Goal: Task Accomplishment & Management: Complete application form

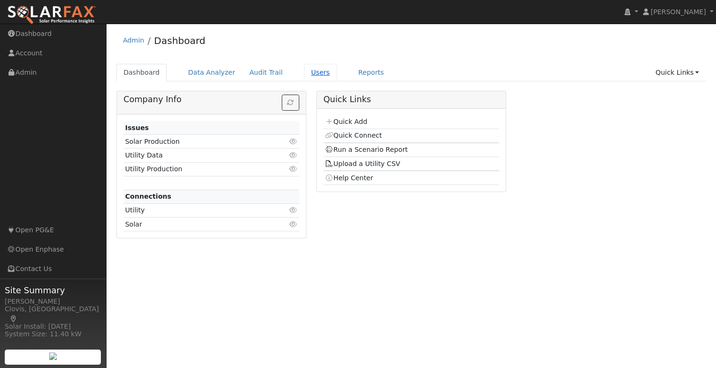
click at [313, 71] on link "Users" at bounding box center [320, 73] width 33 height 18
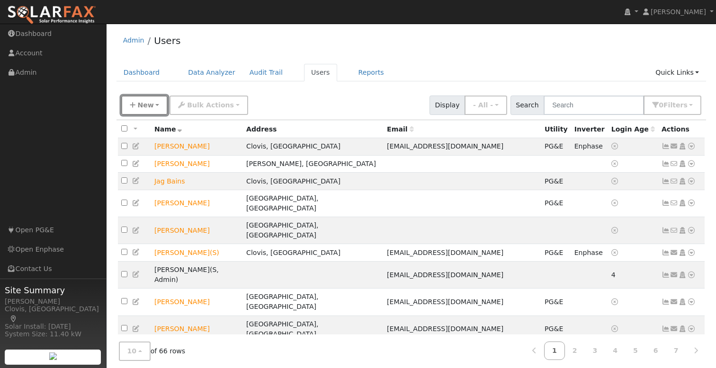
click at [137, 106] on span "New" at bounding box center [145, 105] width 16 height 8
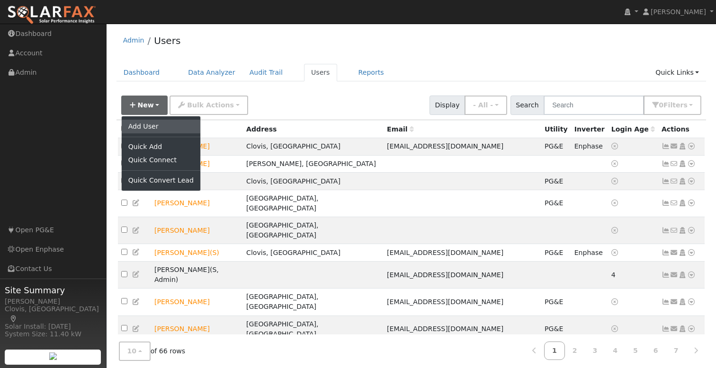
click at [150, 127] on link "Add User" at bounding box center [161, 126] width 79 height 13
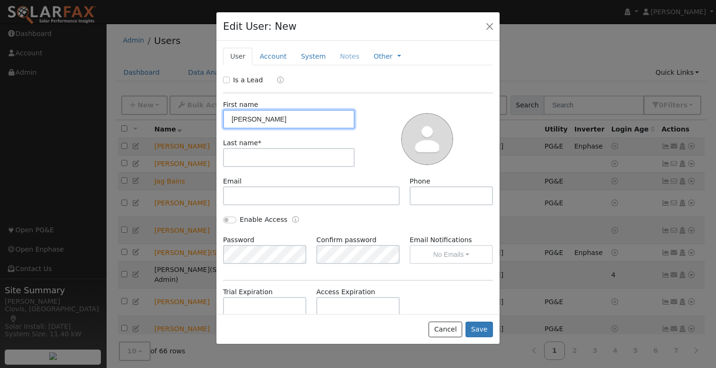
type input "Nadejda"
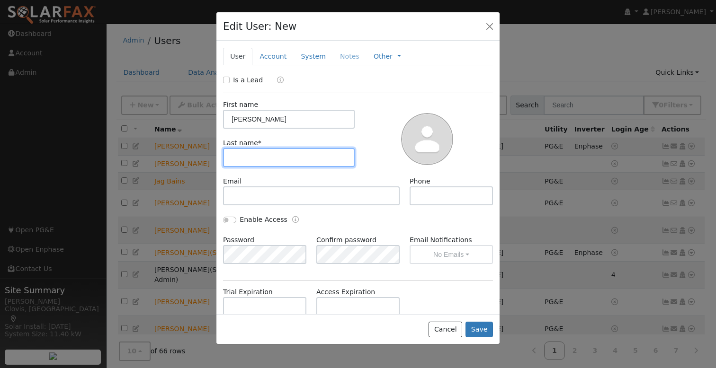
paste input "Brountchemko"
type input "Brountchemko"
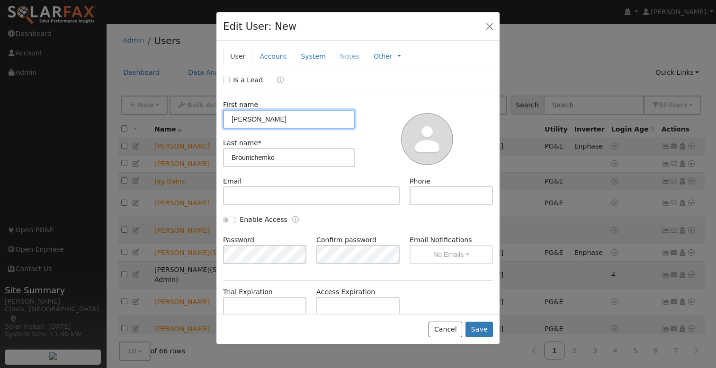
click at [273, 119] on input "Nadejda" at bounding box center [289, 119] width 132 height 19
type input "Nadejda"
click at [229, 79] on input "Is a Lead" at bounding box center [226, 80] width 7 height 7
checkbox input "true"
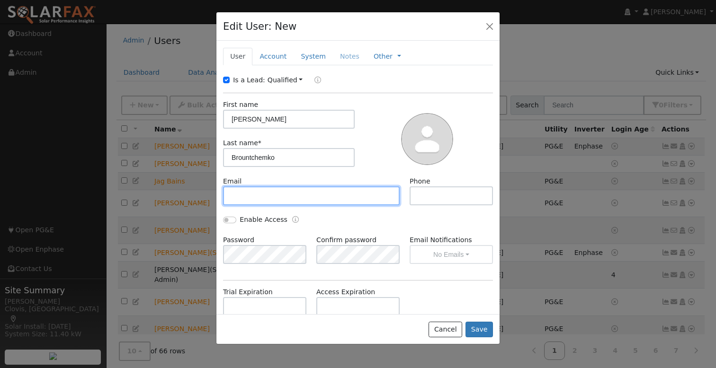
click at [277, 198] on input "text" at bounding box center [311, 196] width 177 height 19
type input "[EMAIL_ADDRESS][DOMAIN_NAME]"
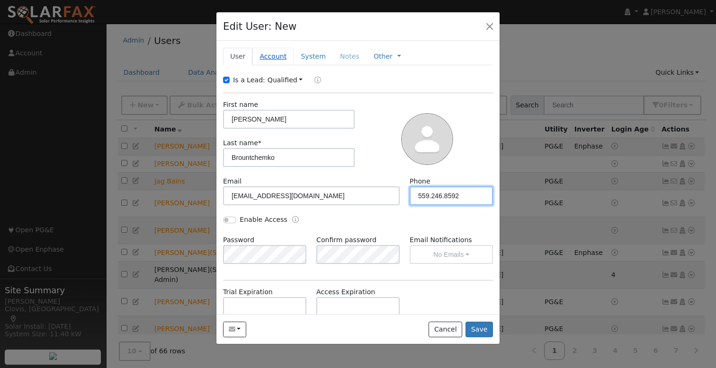
type input "559.246.8592"
click at [261, 55] on link "Account" at bounding box center [272, 57] width 41 height 18
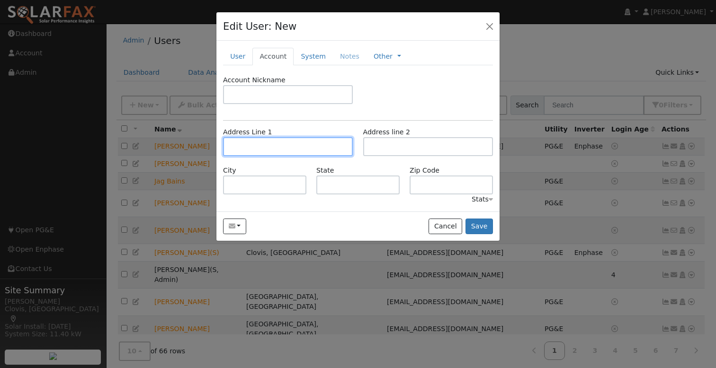
click at [294, 150] on input "text" at bounding box center [288, 146] width 130 height 19
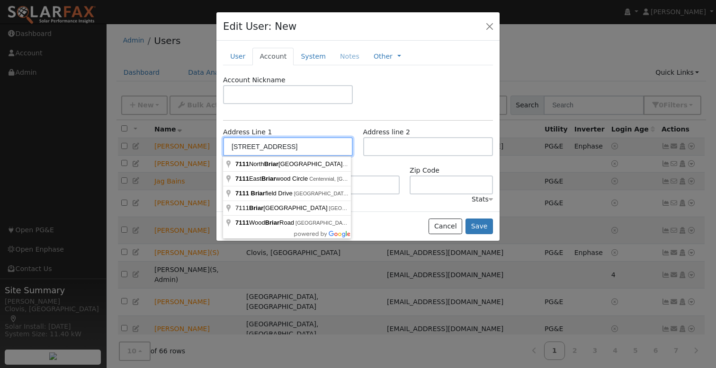
type input "7111 North Briarwood Avenue"
type input "Fresno"
type input "CA"
type input "93711"
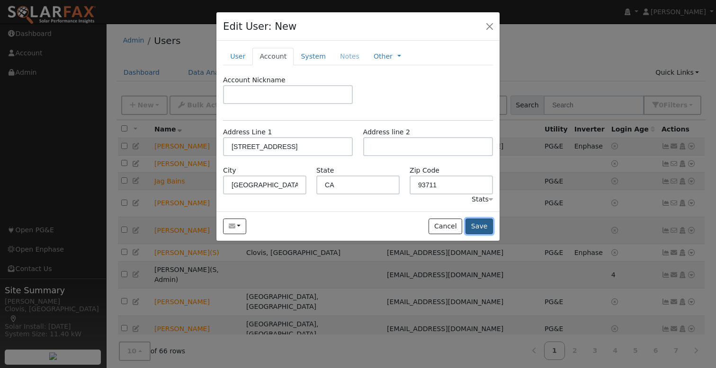
click at [479, 226] on button "Save" at bounding box center [478, 227] width 27 height 16
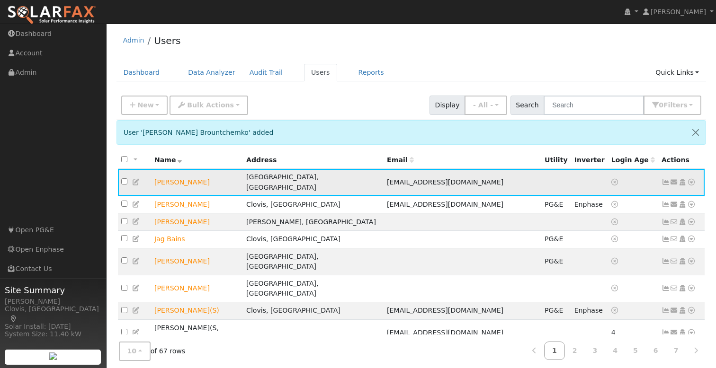
click at [691, 179] on icon at bounding box center [691, 182] width 9 height 7
click at [0, 0] on link "Utility" at bounding box center [0, 0] width 0 height 0
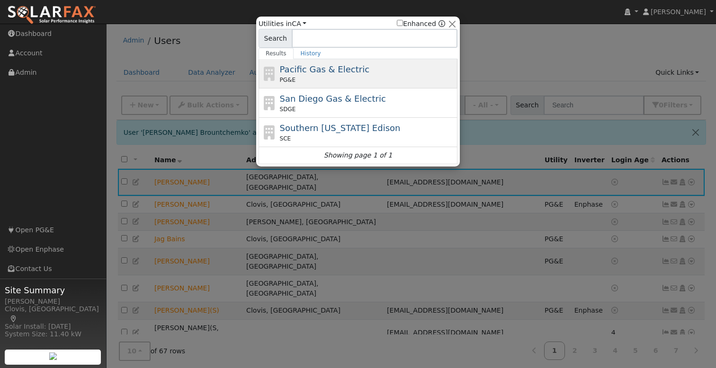
click at [329, 72] on span "Pacific Gas & Electric" at bounding box center [324, 69] width 89 height 10
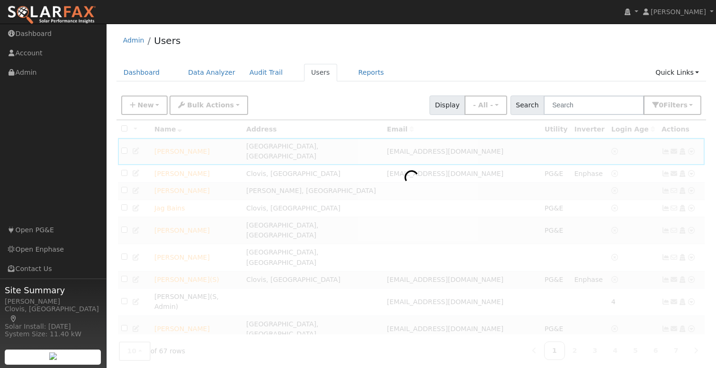
click at [353, 208] on div at bounding box center [411, 262] width 590 height 285
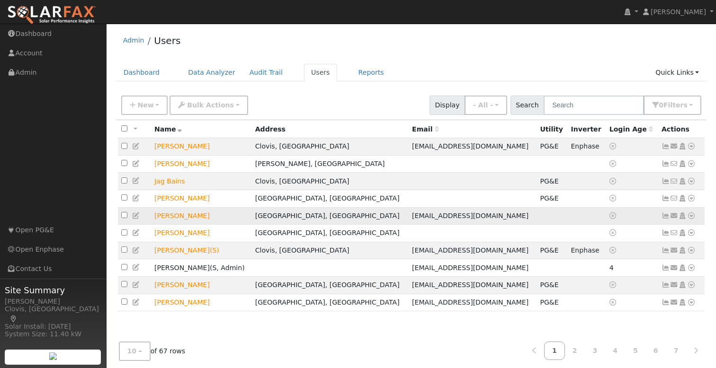
click at [690, 218] on icon at bounding box center [691, 216] width 9 height 7
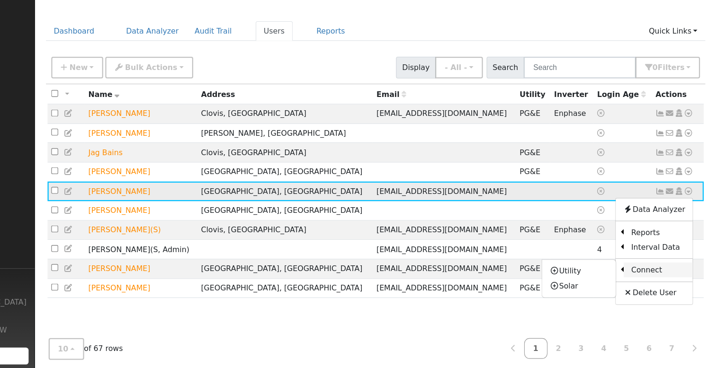
scroll to position [11, 0]
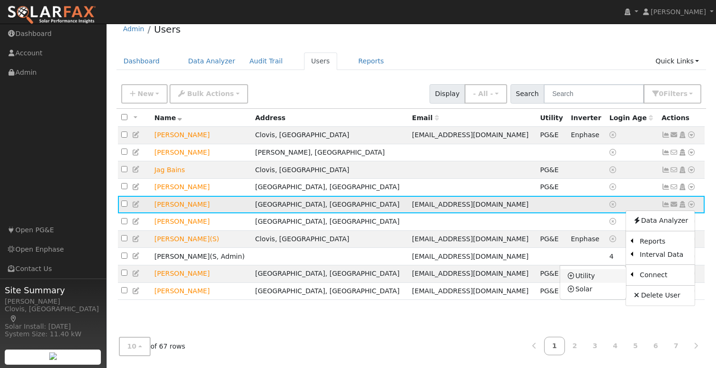
click at [601, 277] on link "Utility" at bounding box center [593, 275] width 66 height 13
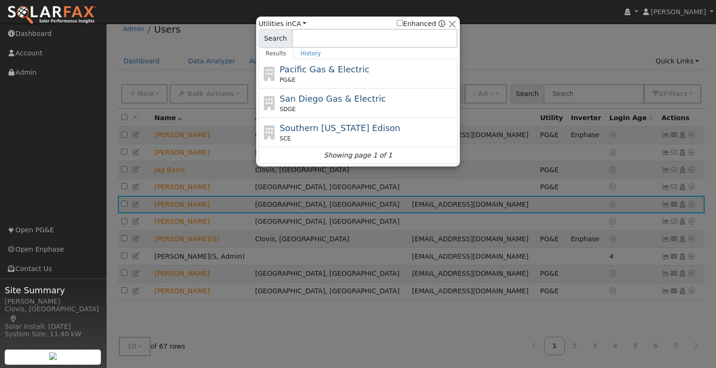
click at [312, 75] on div "Pacific Gas & Electric PG&E" at bounding box center [368, 73] width 176 height 21
